Goal: Transaction & Acquisition: Purchase product/service

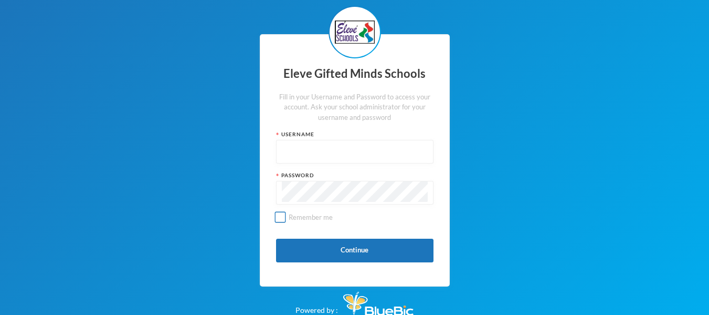
type input "s0057"
click at [283, 214] on input "Remember me" at bounding box center [280, 217] width 11 height 11
checkbox input "true"
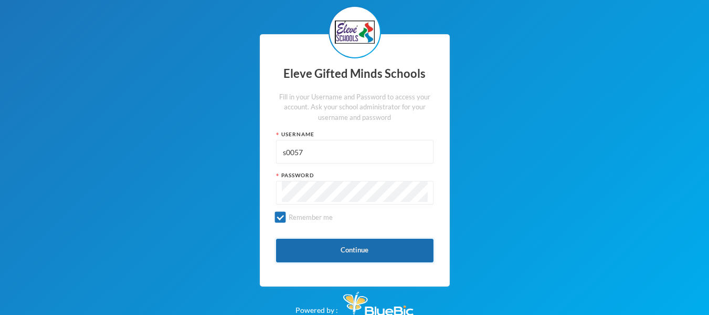
click at [347, 246] on button "Continue" at bounding box center [355, 250] width 158 height 24
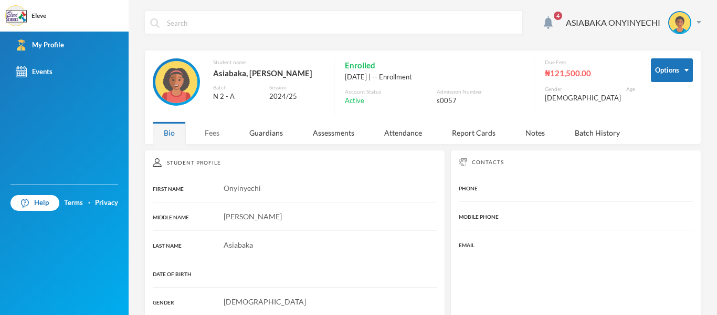
click at [215, 134] on div "Fees" at bounding box center [212, 132] width 37 height 23
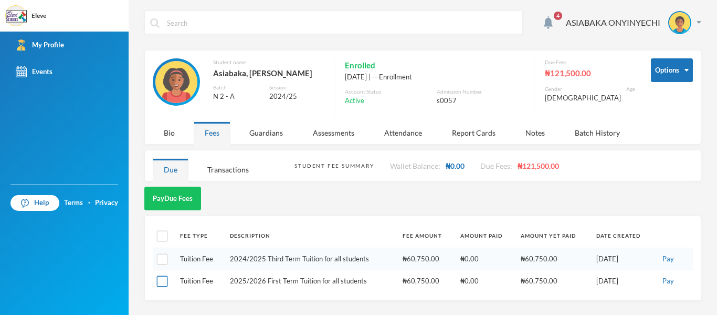
click at [159, 281] on input "checkbox" at bounding box center [162, 281] width 11 height 11
checkbox input "true"
click at [671, 279] on button "Pay" at bounding box center [669, 281] width 18 height 12
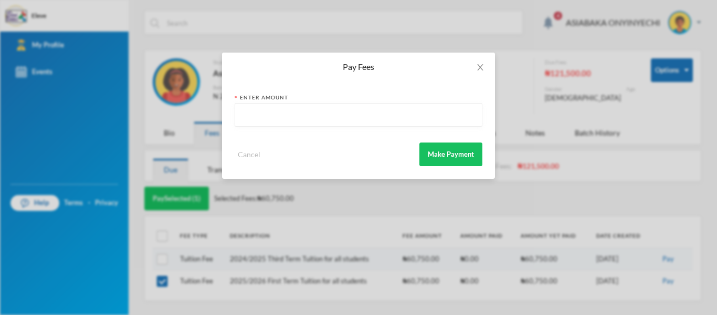
click at [327, 119] on input "text" at bounding box center [359, 115] width 236 height 24
type input "60750"
click at [445, 148] on button "Make Payment" at bounding box center [451, 154] width 63 height 24
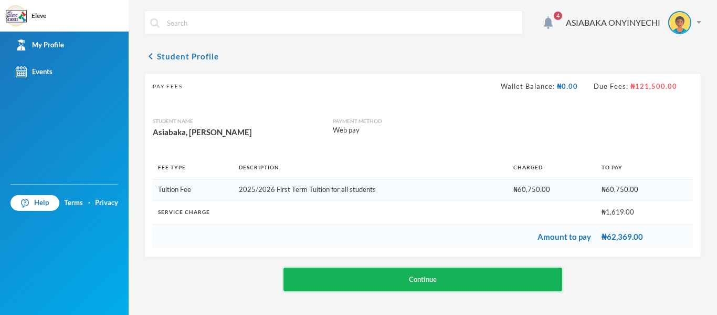
click at [429, 278] on button "Continue" at bounding box center [423, 279] width 279 height 24
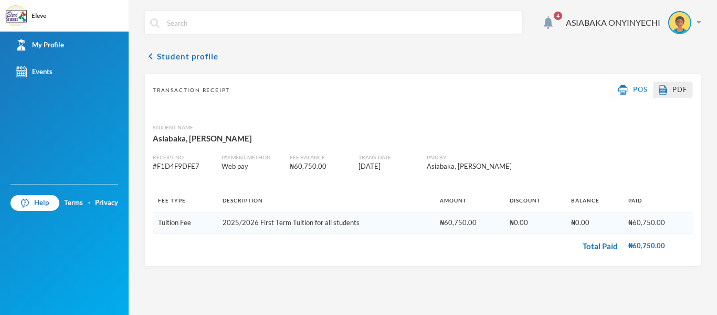
click at [680, 85] on link "PDF" at bounding box center [673, 90] width 28 height 11
click at [550, 16] on span "4" at bounding box center [558, 15] width 17 height 17
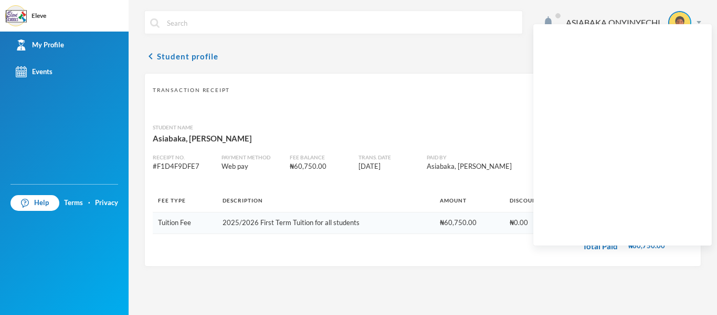
click at [423, 103] on div "Transaction Receipt POS PDF Student Name Asiabaka, Onyinyechi Kathylyn Receipt …" at bounding box center [422, 169] width 557 height 193
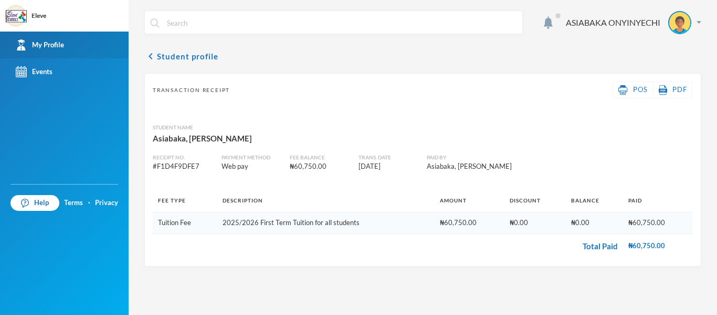
click at [50, 39] on link "My Profile" at bounding box center [64, 45] width 129 height 27
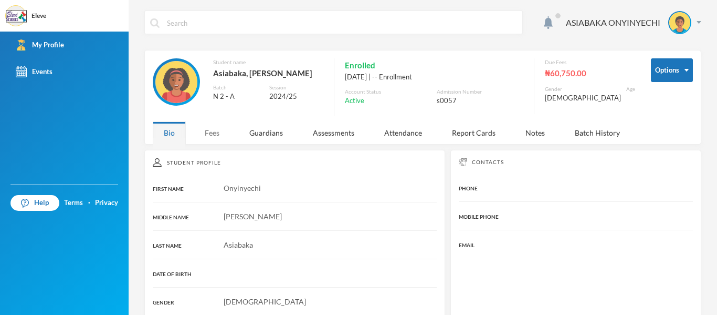
click at [213, 137] on div "Fees" at bounding box center [212, 132] width 37 height 23
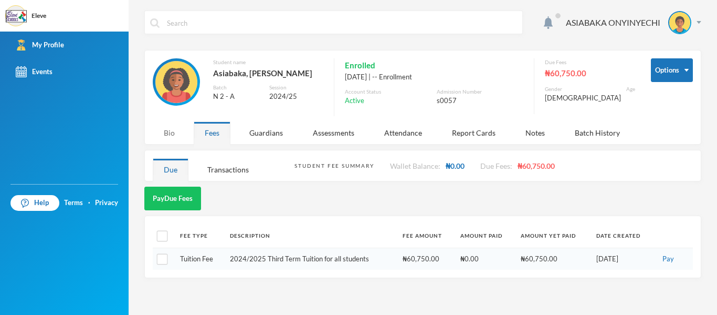
click at [175, 139] on div "Bio" at bounding box center [169, 132] width 33 height 23
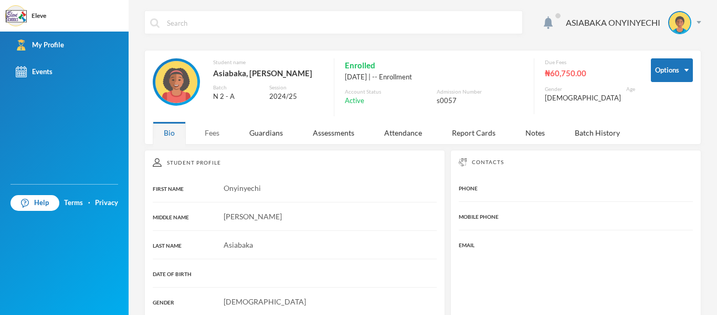
click at [216, 133] on div "Fees" at bounding box center [212, 132] width 37 height 23
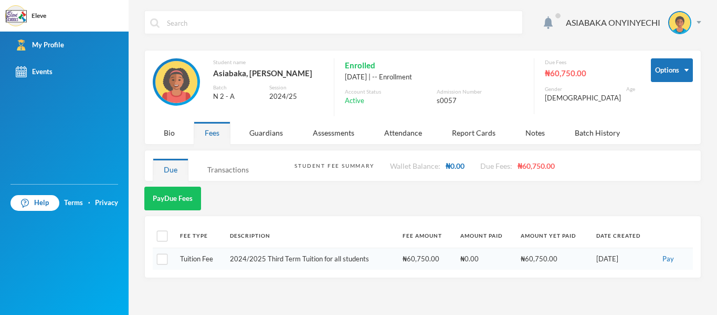
click at [225, 166] on div "Transactions" at bounding box center [228, 169] width 64 height 23
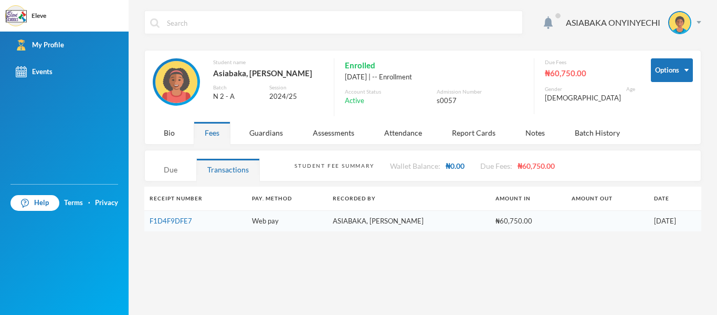
click at [178, 174] on div "Due" at bounding box center [171, 169] width 36 height 23
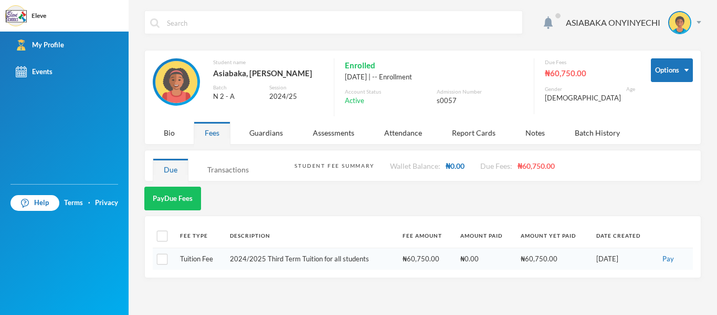
click at [226, 171] on div "Transactions" at bounding box center [228, 169] width 64 height 23
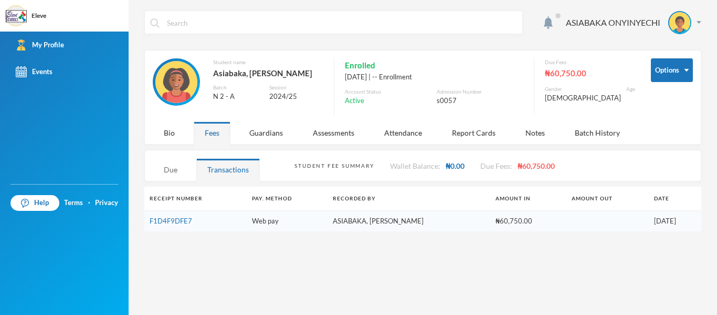
click at [172, 171] on div "Due" at bounding box center [171, 169] width 36 height 23
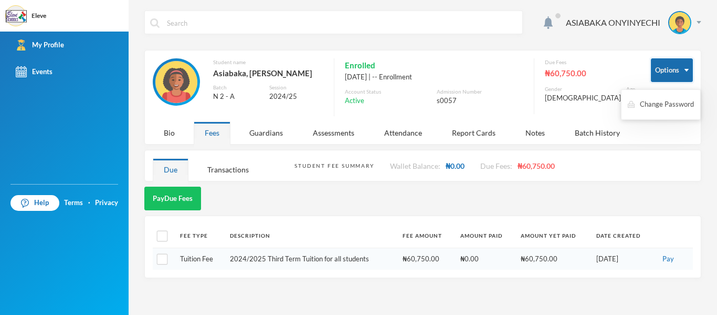
click at [687, 73] on button "Options" at bounding box center [672, 70] width 42 height 24
click at [686, 69] on img "button" at bounding box center [687, 70] width 4 height 3
click at [277, 131] on div "Guardians" at bounding box center [266, 132] width 56 height 23
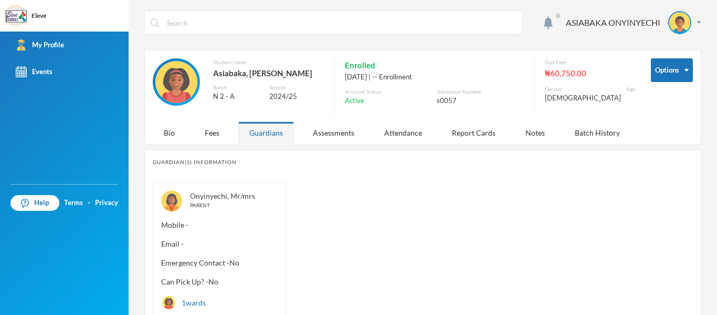
scroll to position [43, 0]
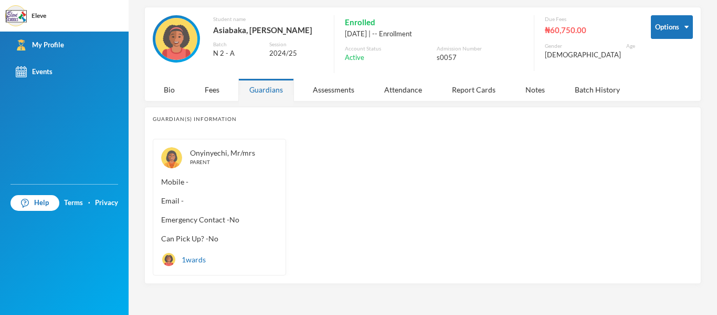
click at [199, 257] on div "1 wards" at bounding box center [183, 259] width 45 height 15
click at [168, 258] on img at bounding box center [168, 259] width 13 height 13
click at [337, 90] on div "Assessments" at bounding box center [334, 89] width 64 height 23
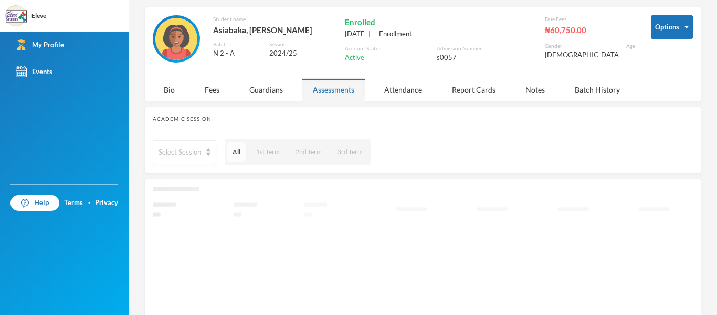
click at [239, 152] on button "All" at bounding box center [236, 152] width 18 height 20
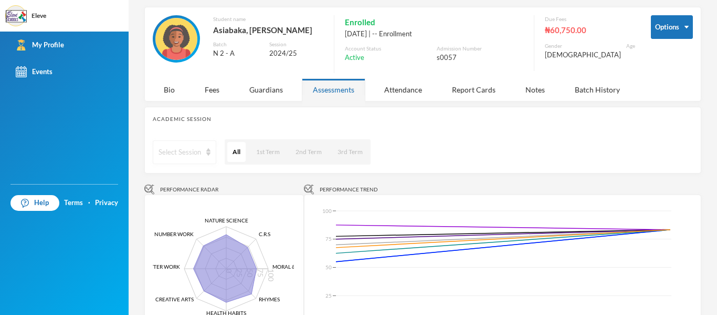
click at [195, 161] on div "Select Session" at bounding box center [185, 152] width 64 height 24
click at [191, 192] on li "2024/25" at bounding box center [184, 192] width 63 height 17
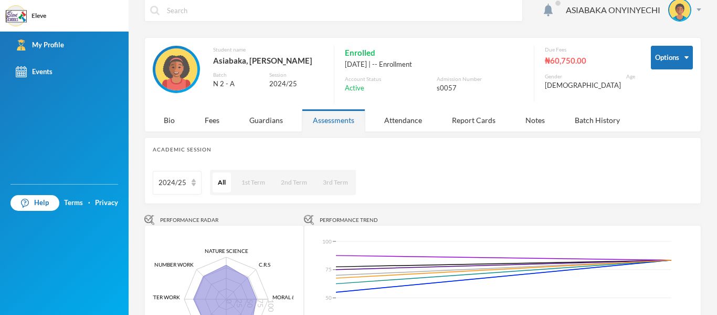
scroll to position [4, 0]
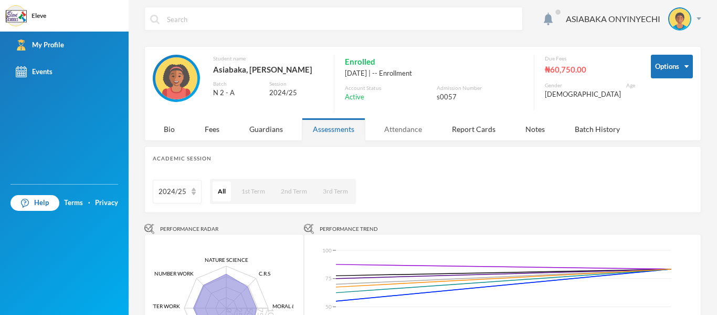
click at [399, 125] on div "Attendance" at bounding box center [403, 129] width 60 height 23
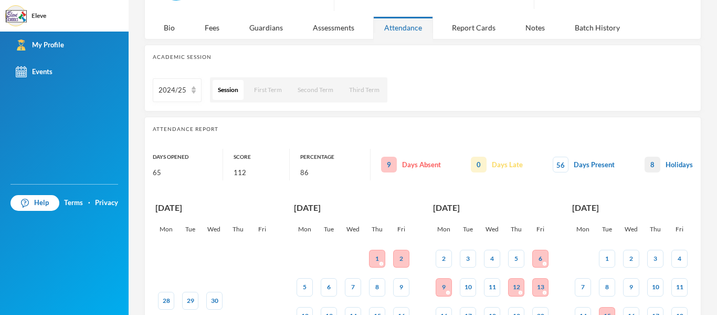
scroll to position [103, 0]
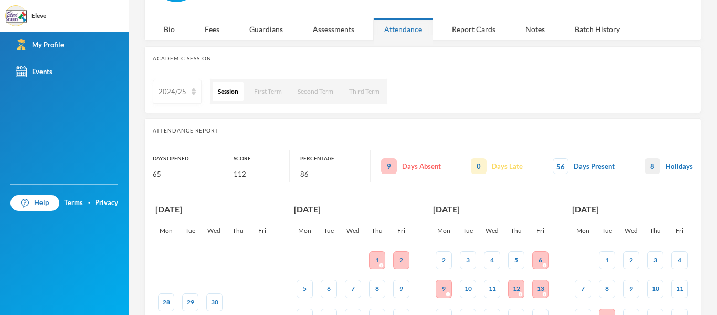
click at [198, 88] on div "2024/25" at bounding box center [177, 92] width 49 height 24
click at [220, 89] on button "Session" at bounding box center [228, 91] width 31 height 20
